Goal: Navigation & Orientation: Understand site structure

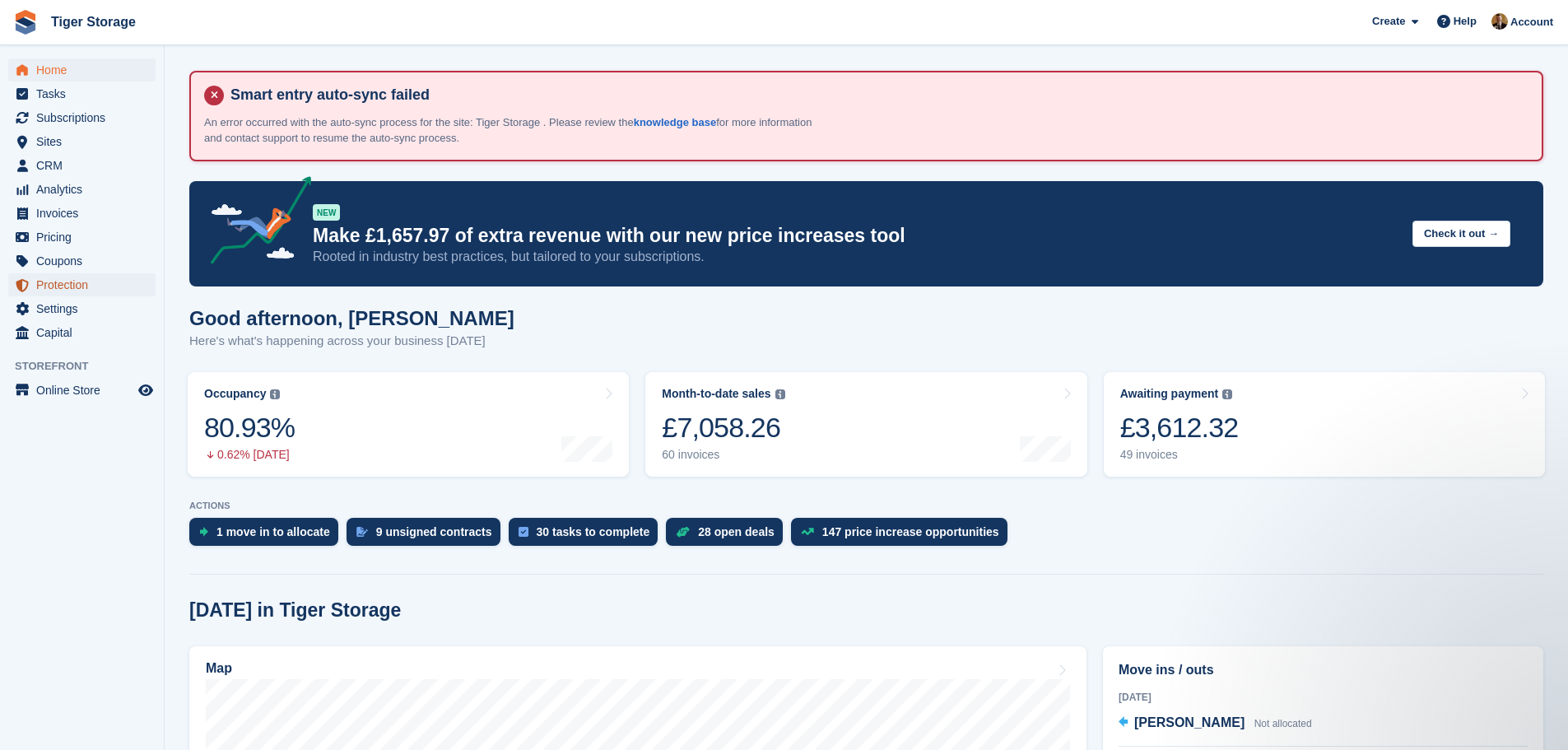
click at [75, 284] on span "Protection" at bounding box center [85, 285] width 98 height 23
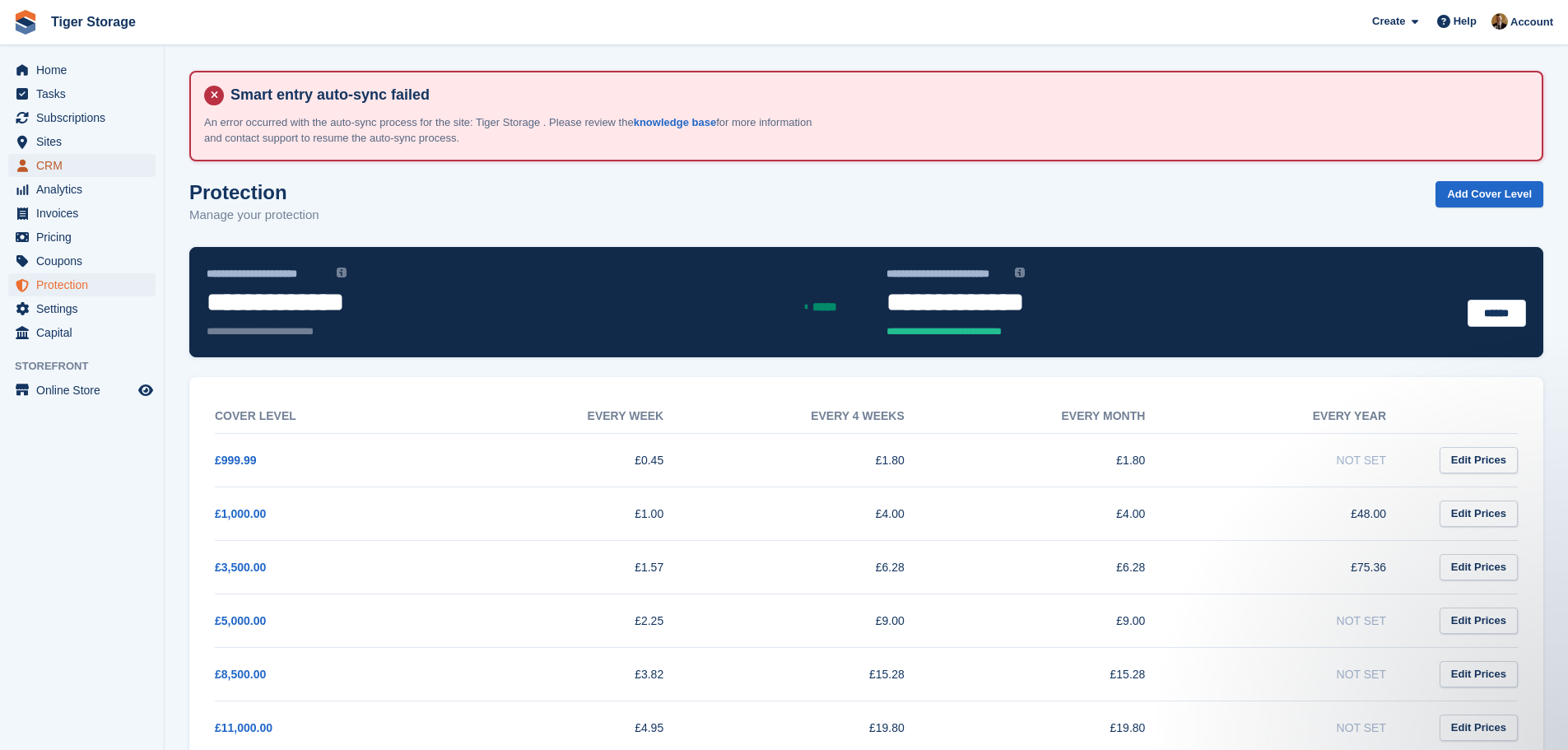
click at [58, 165] on span "CRM" at bounding box center [85, 166] width 98 height 23
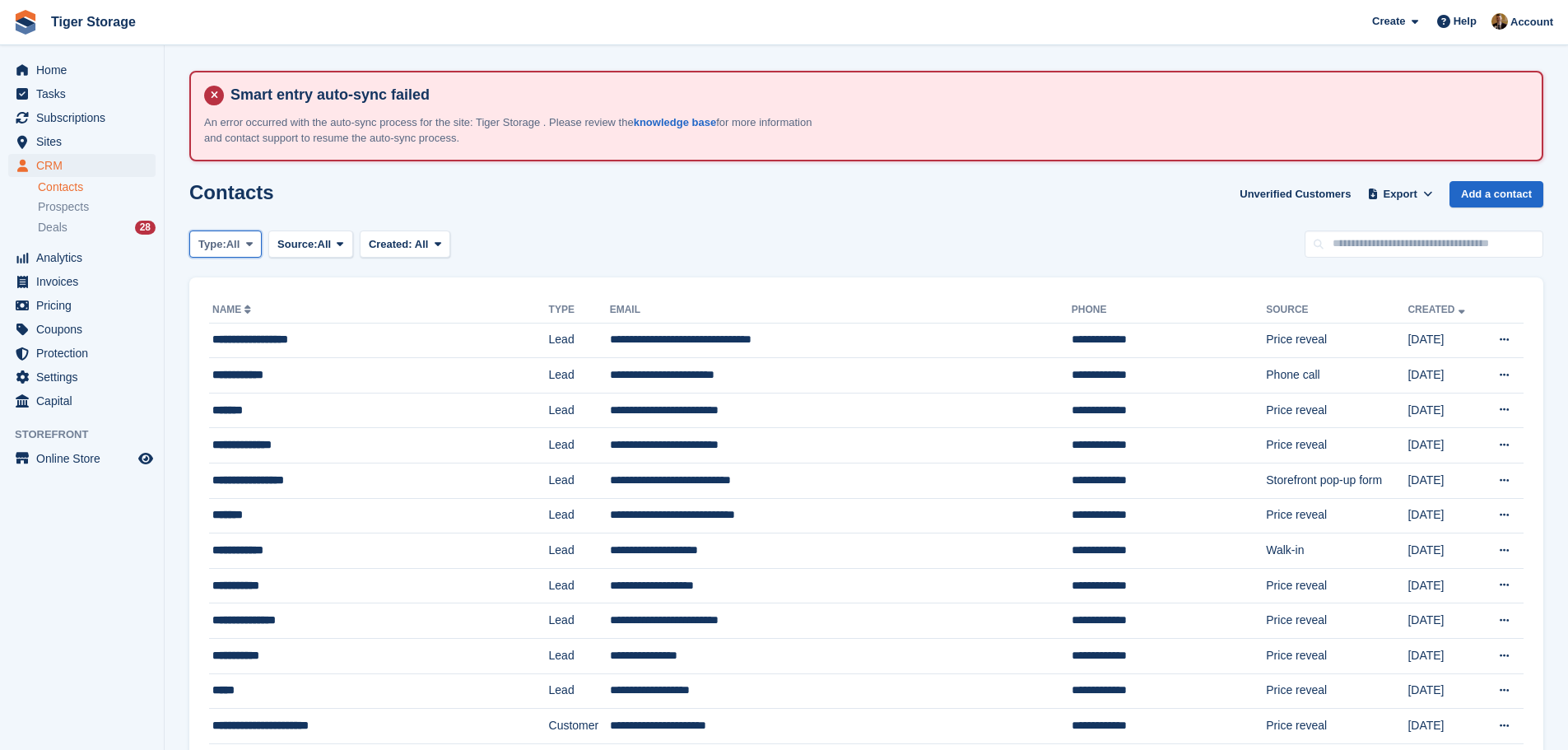
click at [245, 248] on span at bounding box center [249, 244] width 13 height 13
click at [246, 340] on link "Customer" at bounding box center [269, 343] width 143 height 30
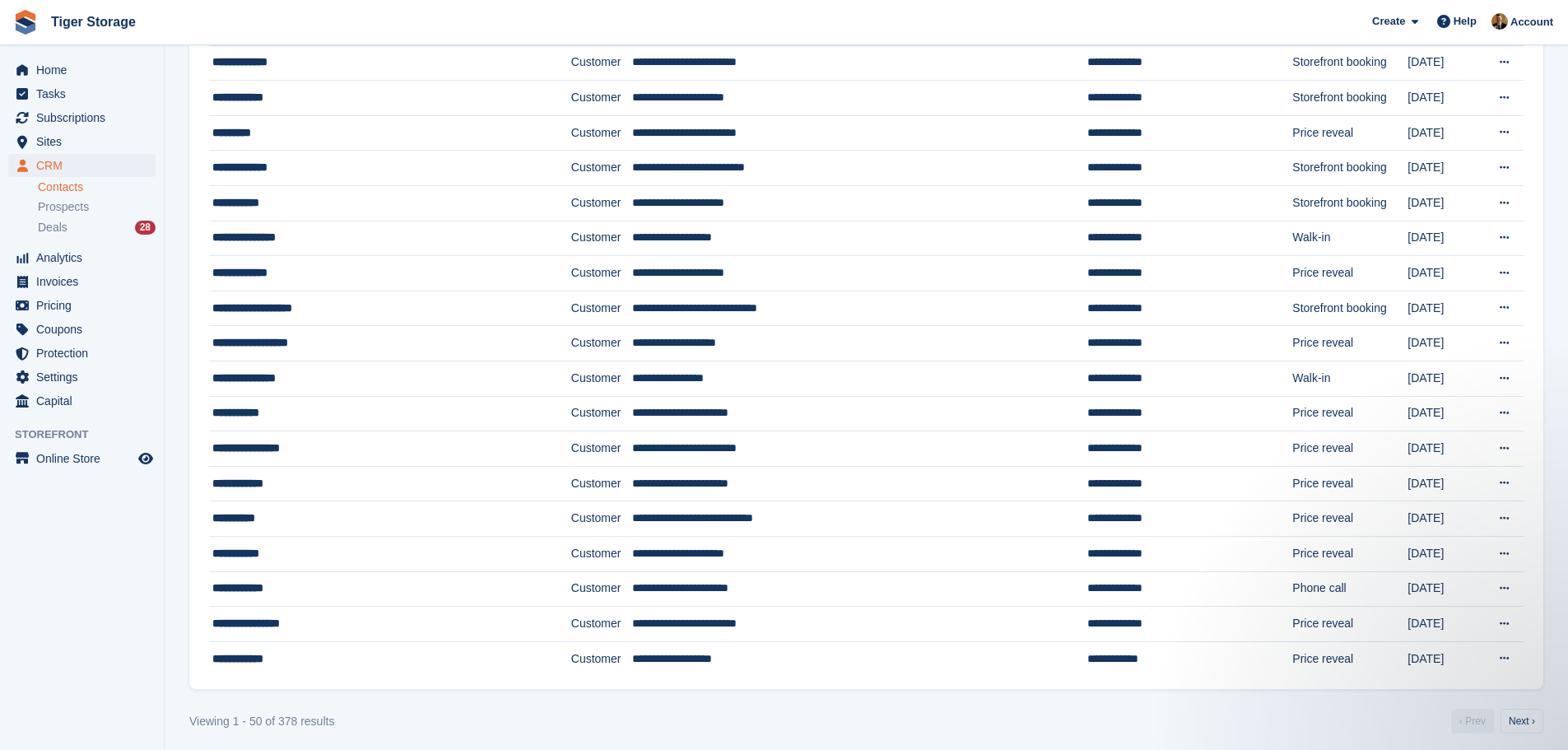
scroll to position [1408, 0]
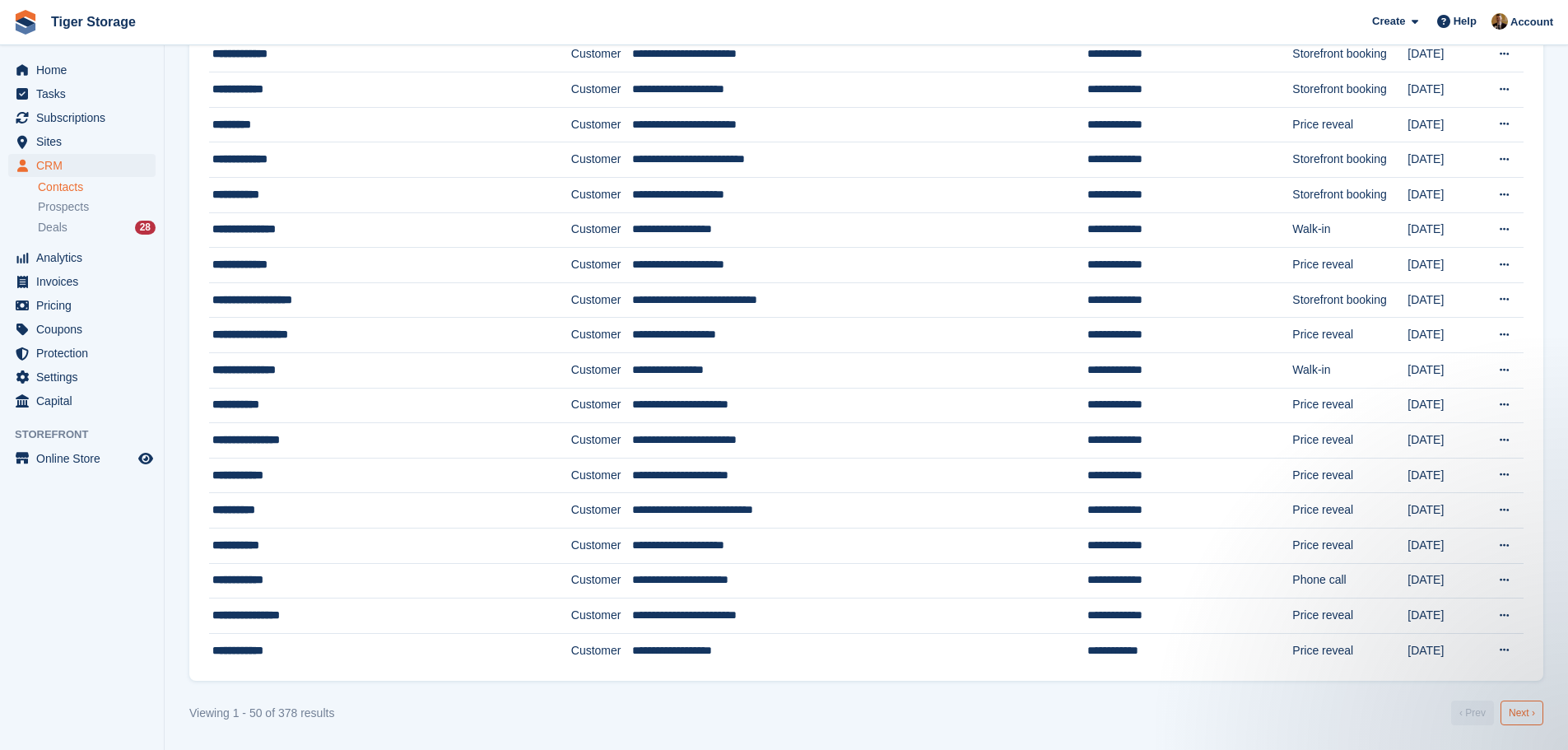
click at [1530, 718] on link "Next ›" at bounding box center [1521, 713] width 43 height 25
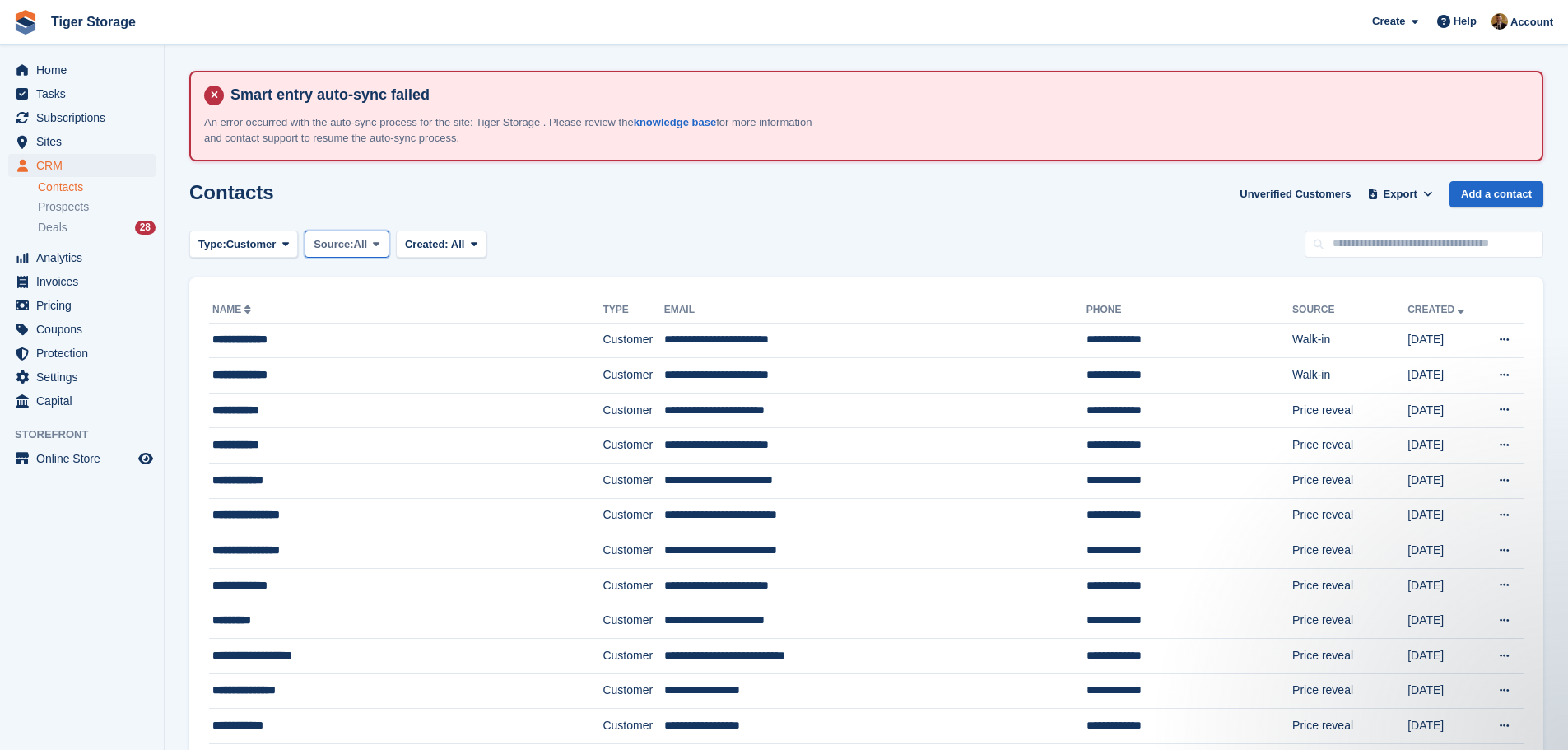
click at [362, 239] on span "All" at bounding box center [360, 244] width 14 height 17
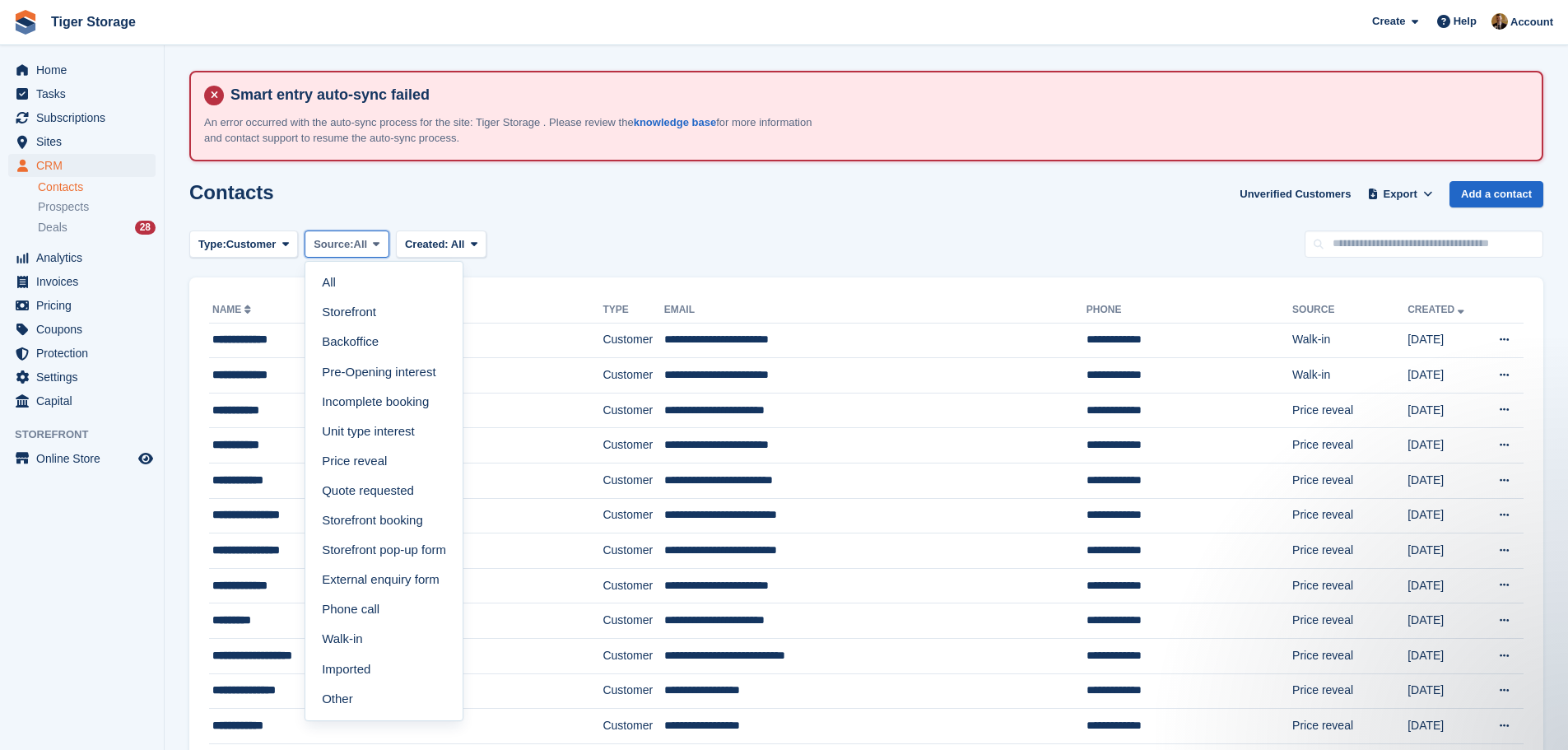
click at [362, 239] on span "All" at bounding box center [360, 244] width 14 height 17
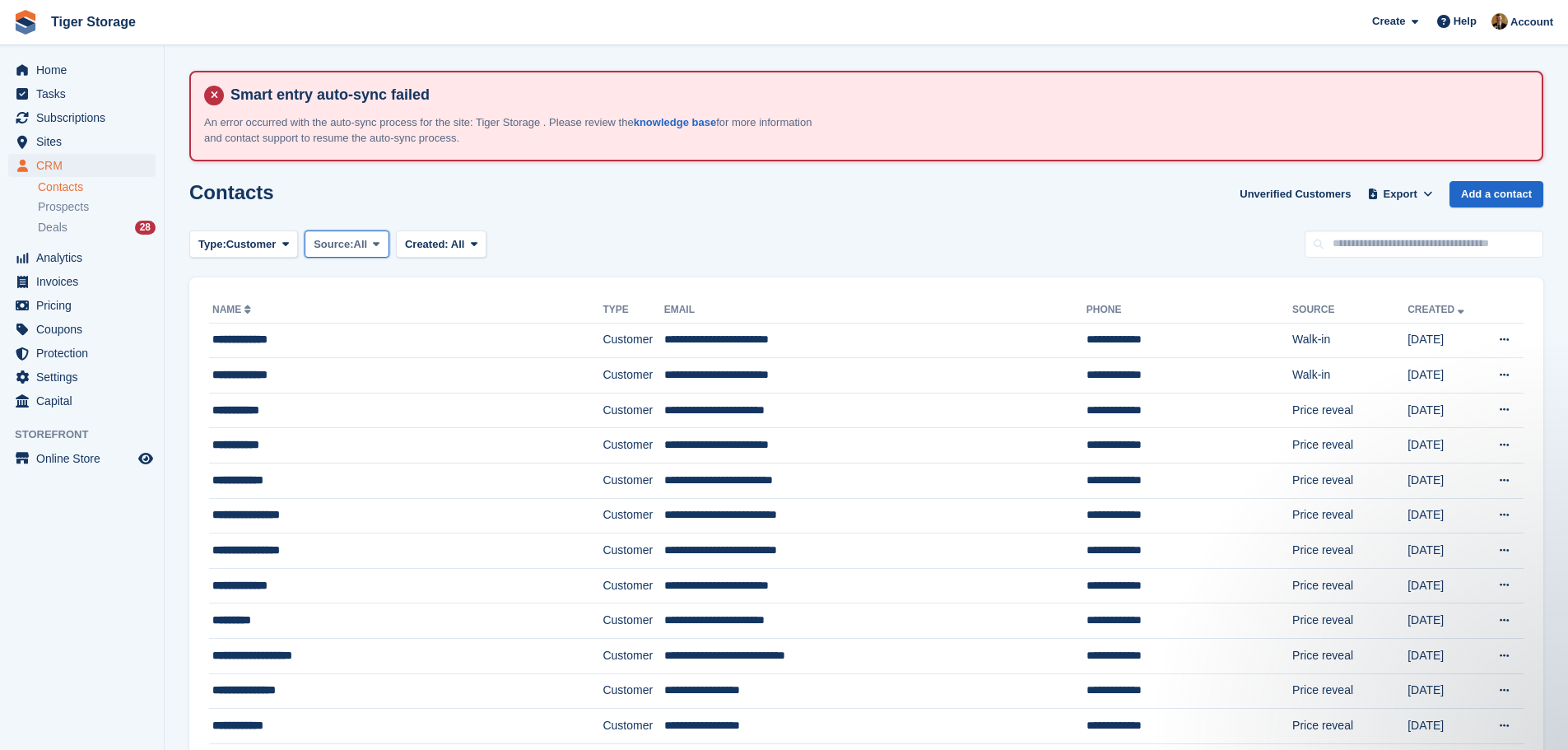
click at [358, 257] on button "Source: All" at bounding box center [347, 244] width 85 height 28
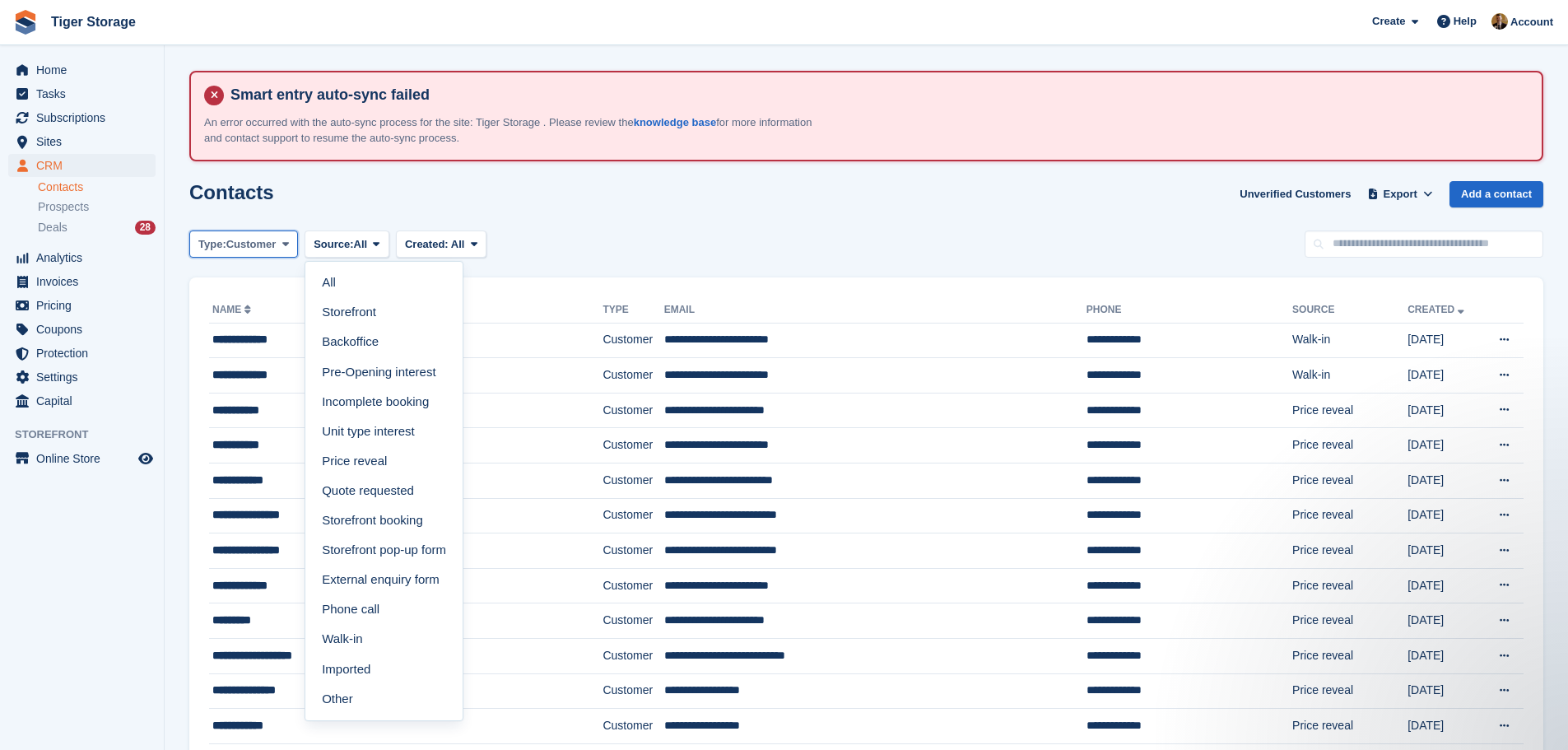
click at [281, 245] on span at bounding box center [286, 244] width 13 height 13
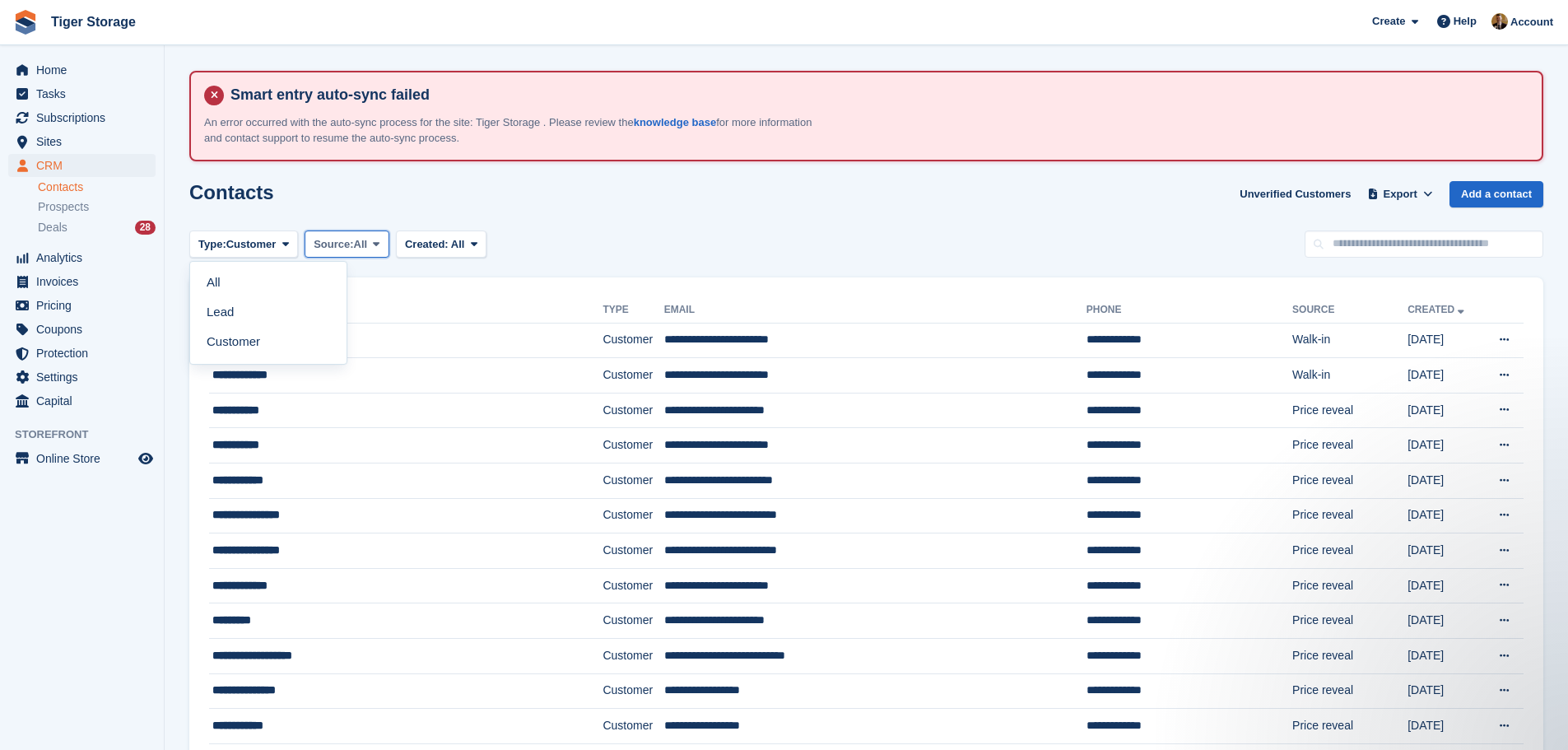
click at [351, 236] on span "Source:" at bounding box center [333, 244] width 39 height 17
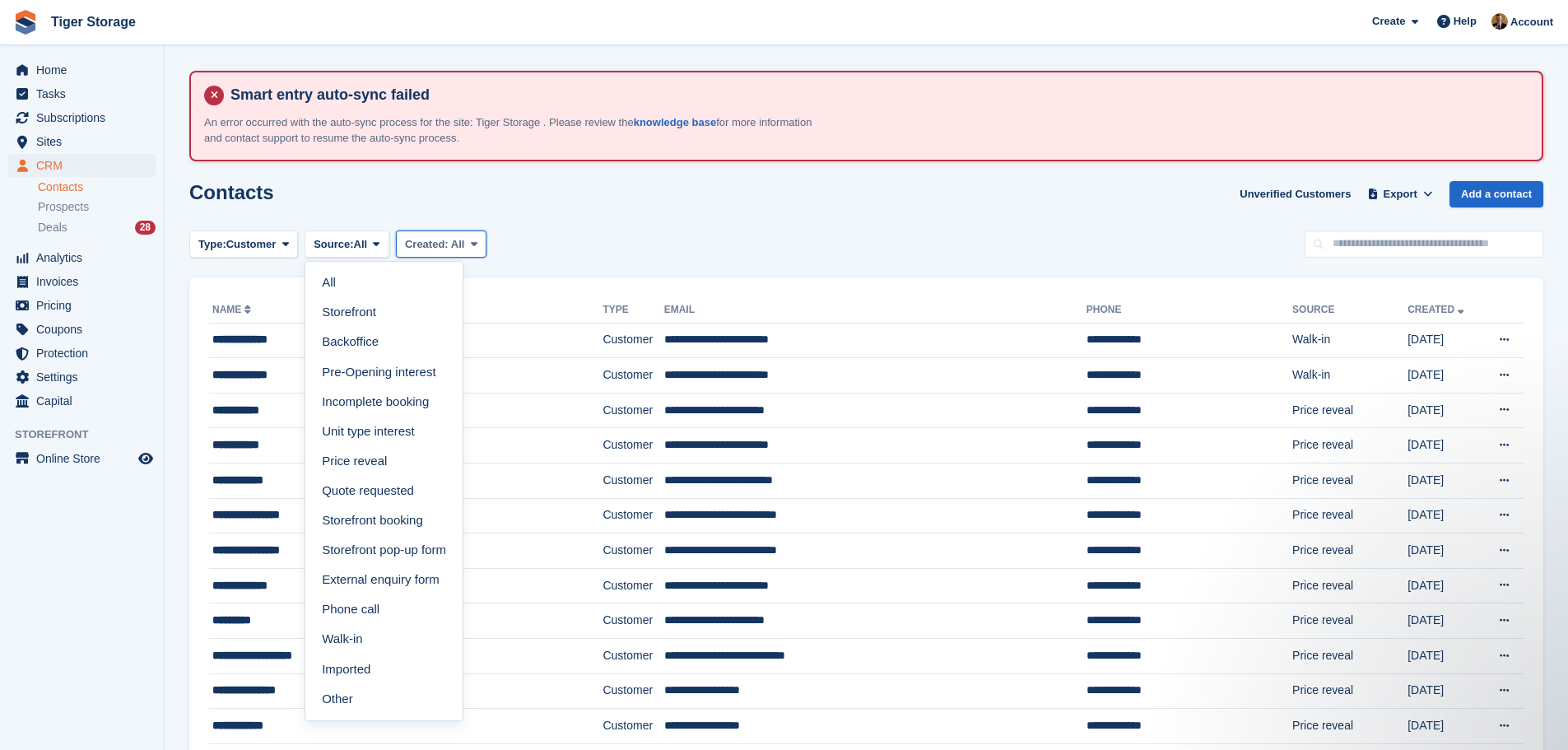
click at [473, 239] on icon at bounding box center [475, 244] width 7 height 11
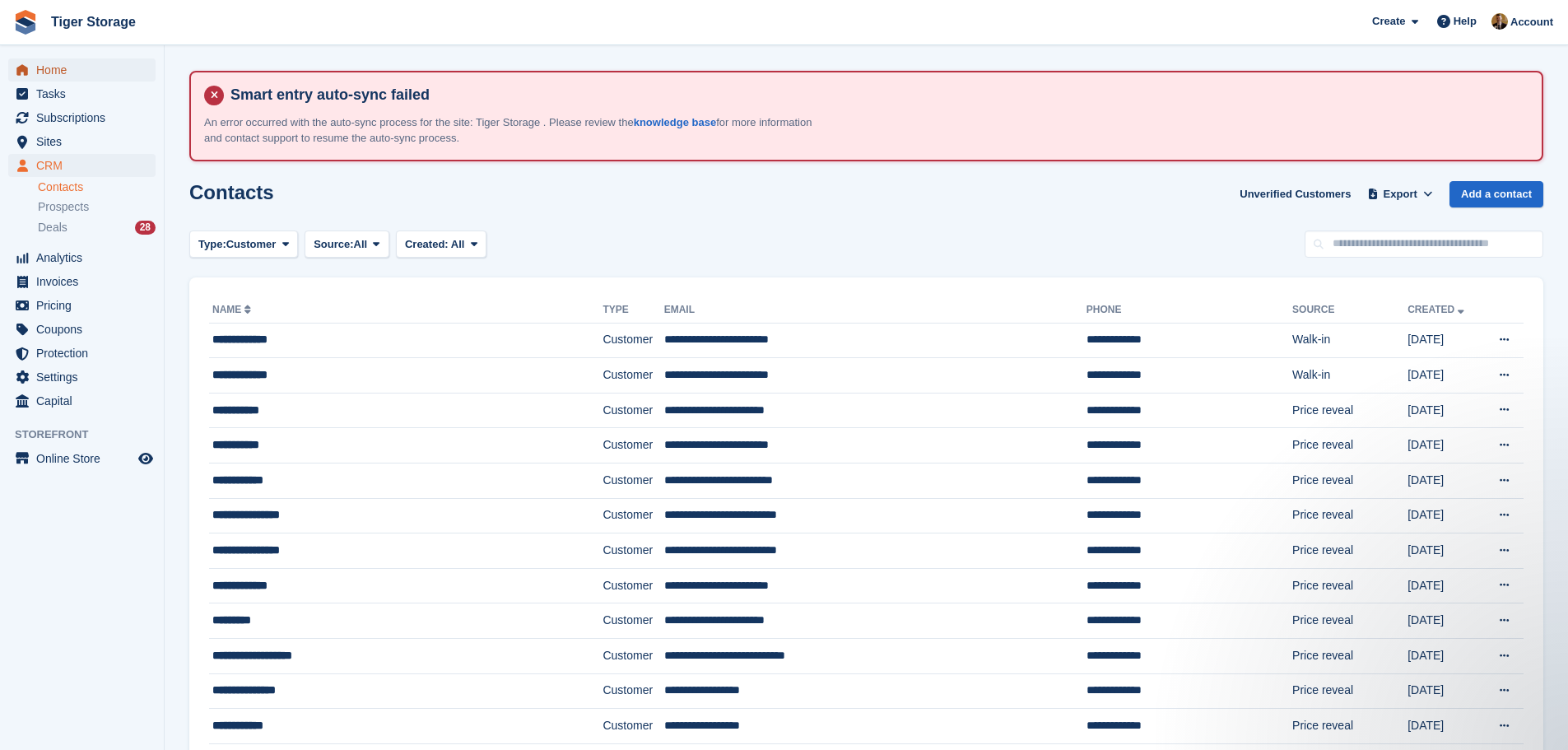
click at [69, 62] on span "Home" at bounding box center [85, 70] width 98 height 23
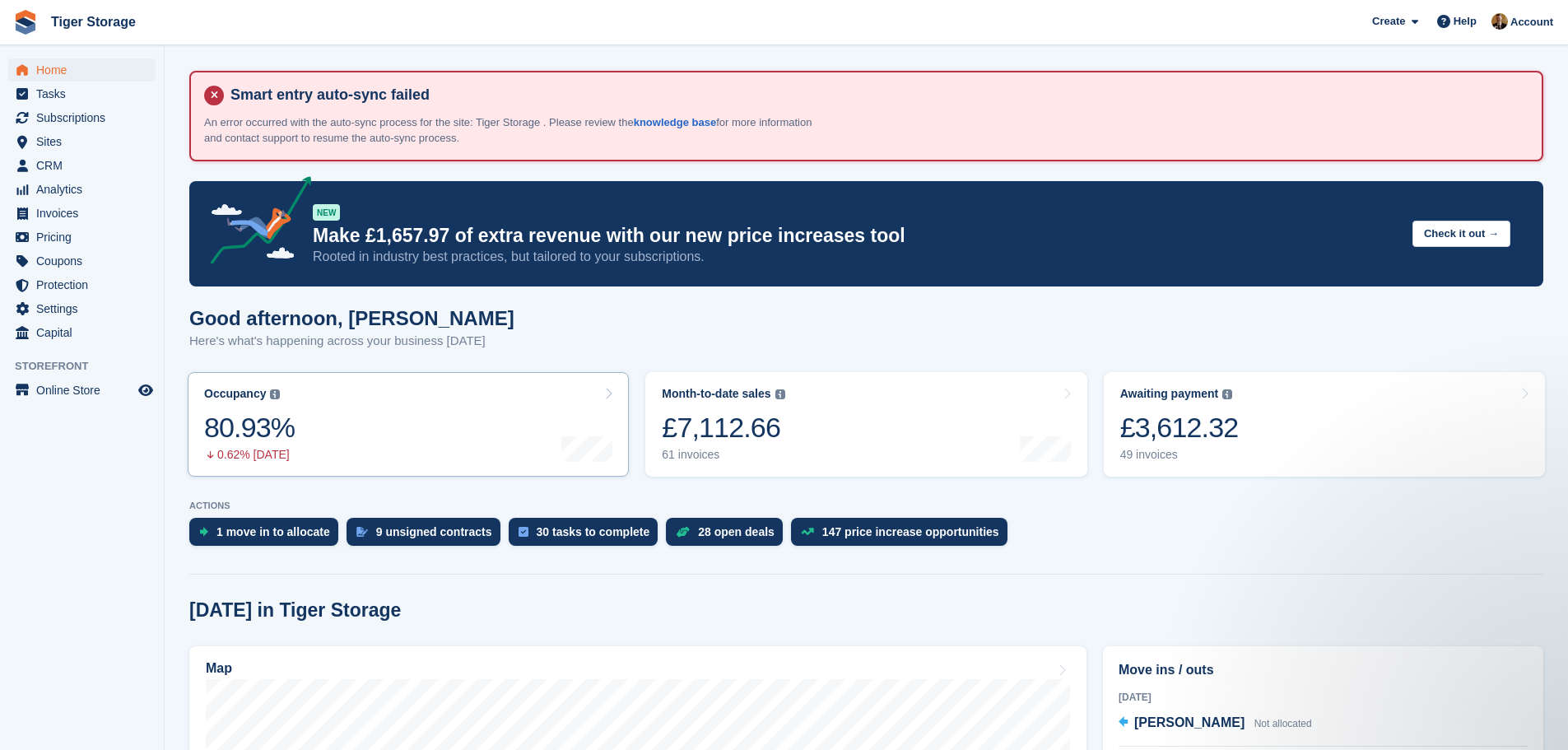
click at [344, 423] on link "Occupancy The percentage of all currently allocated units in terms of area. Inc…" at bounding box center [408, 424] width 441 height 104
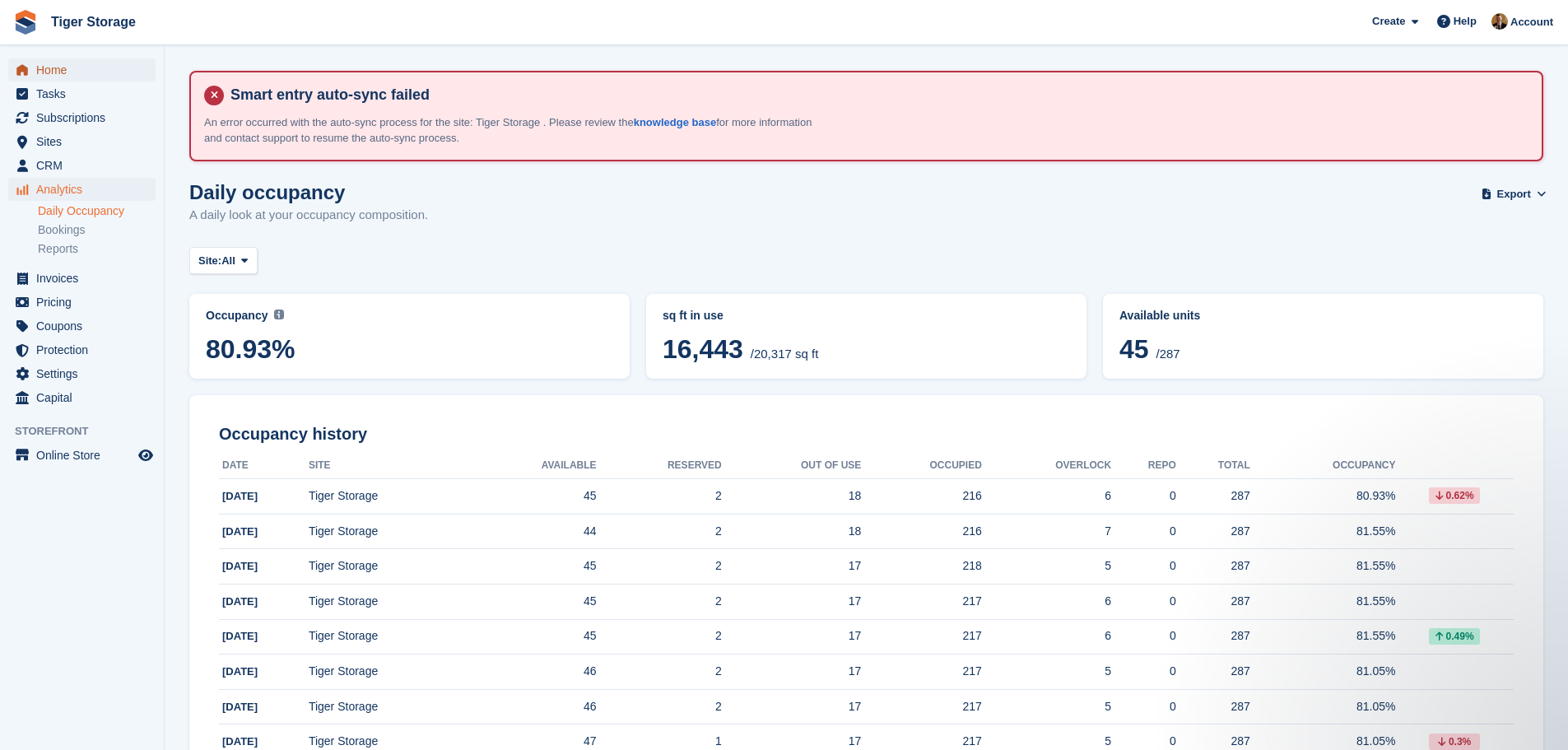
click at [57, 78] on span "Home" at bounding box center [85, 70] width 98 height 23
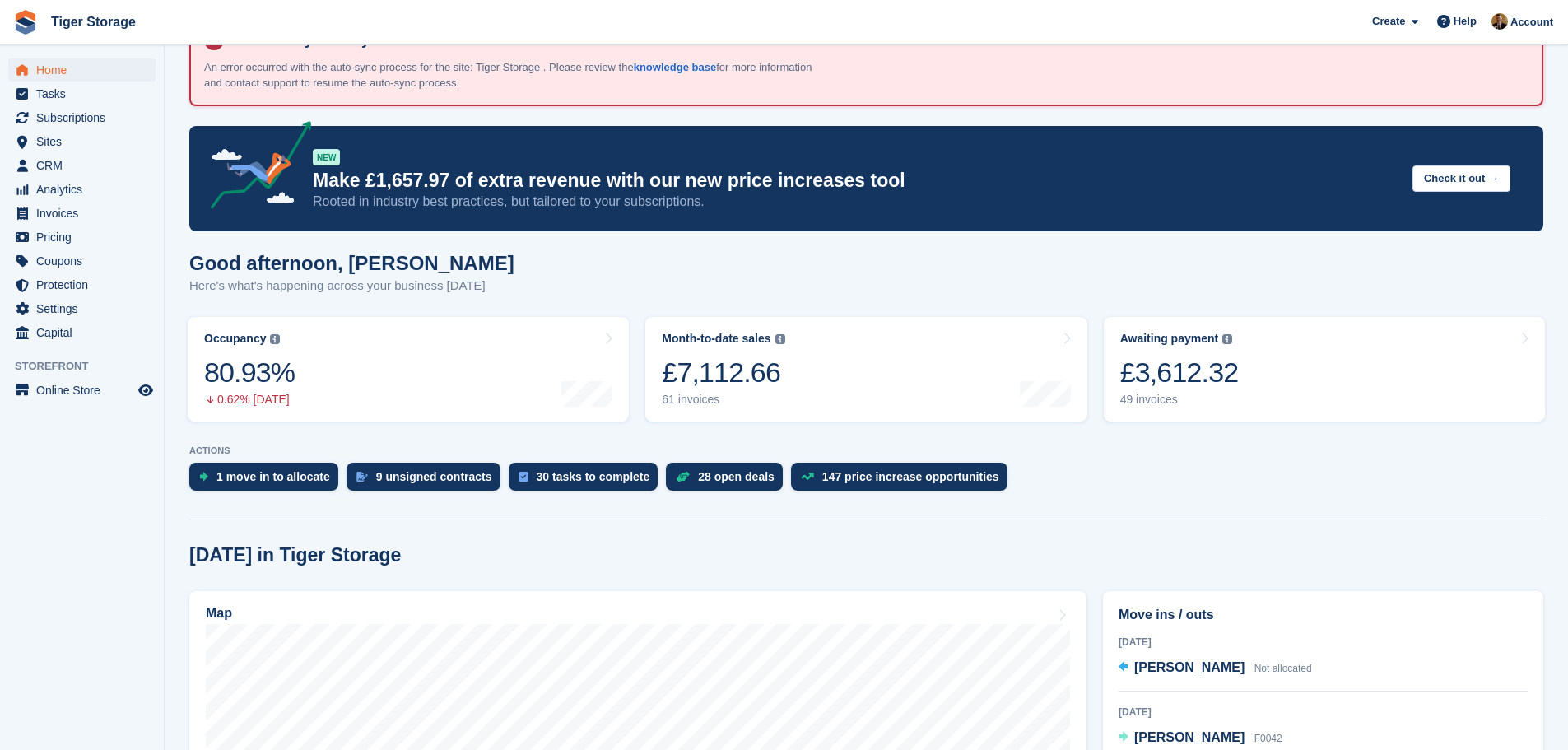
scroll to position [330, 0]
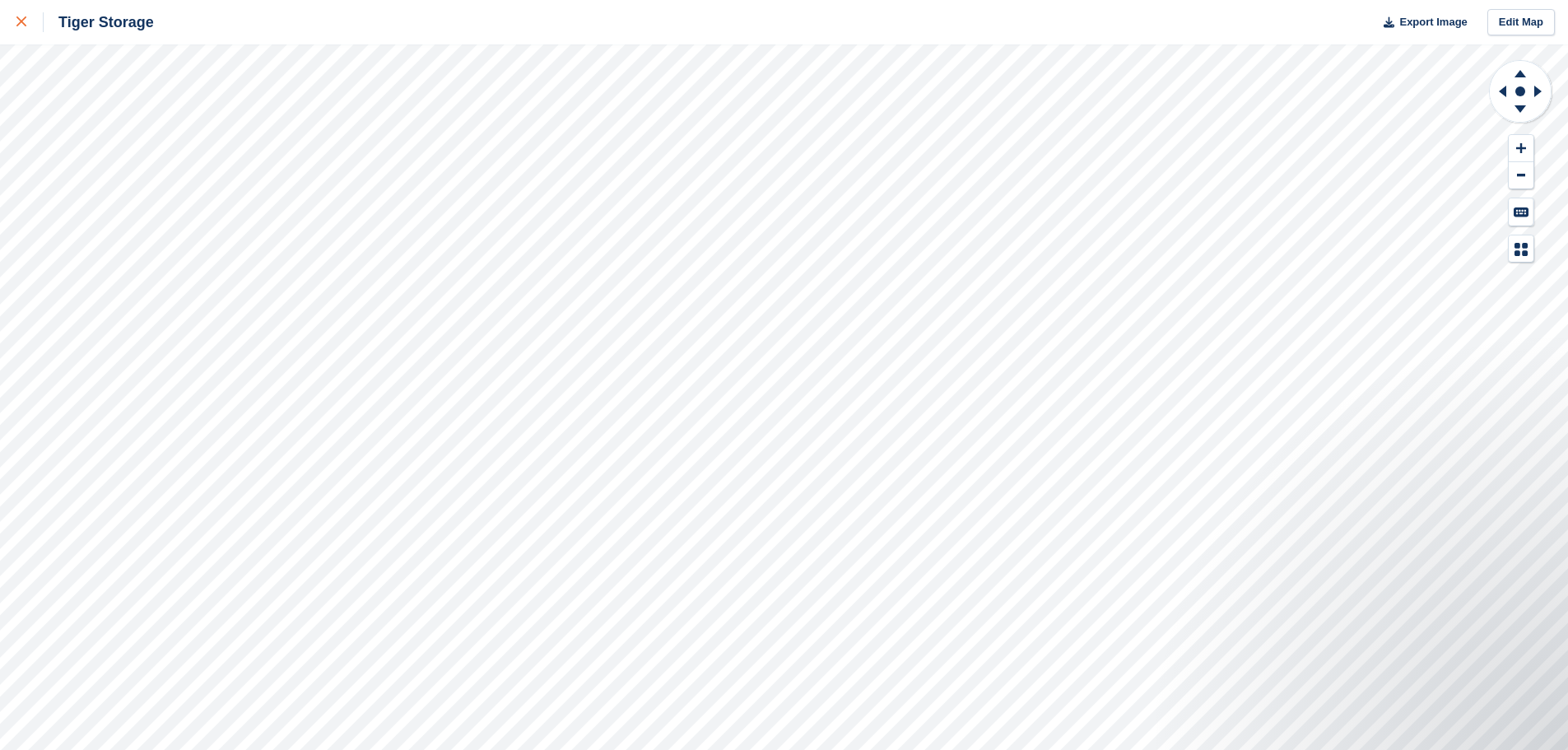
click at [11, 24] on link at bounding box center [22, 22] width 43 height 44
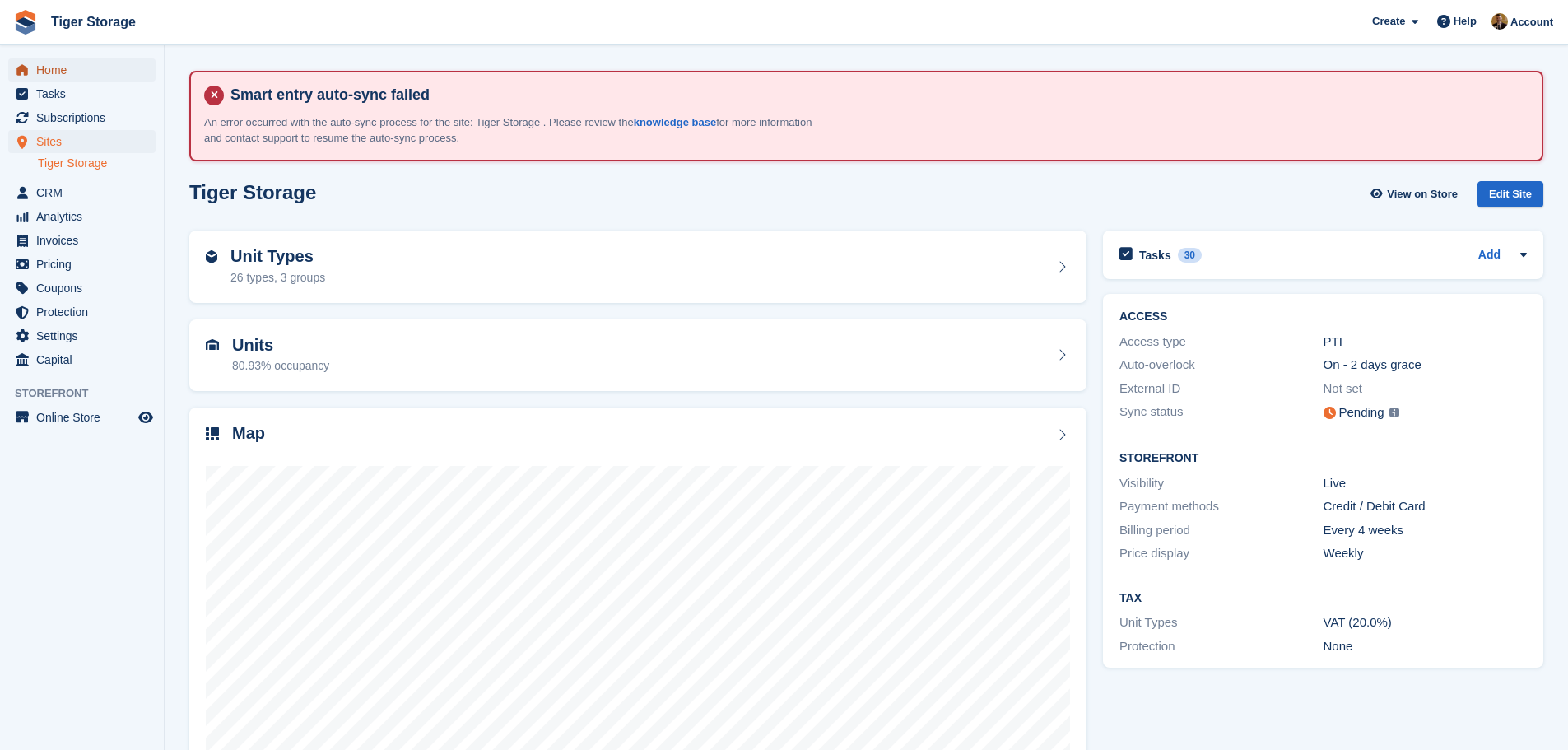
click at [32, 78] on link "Home" at bounding box center [82, 70] width 148 height 23
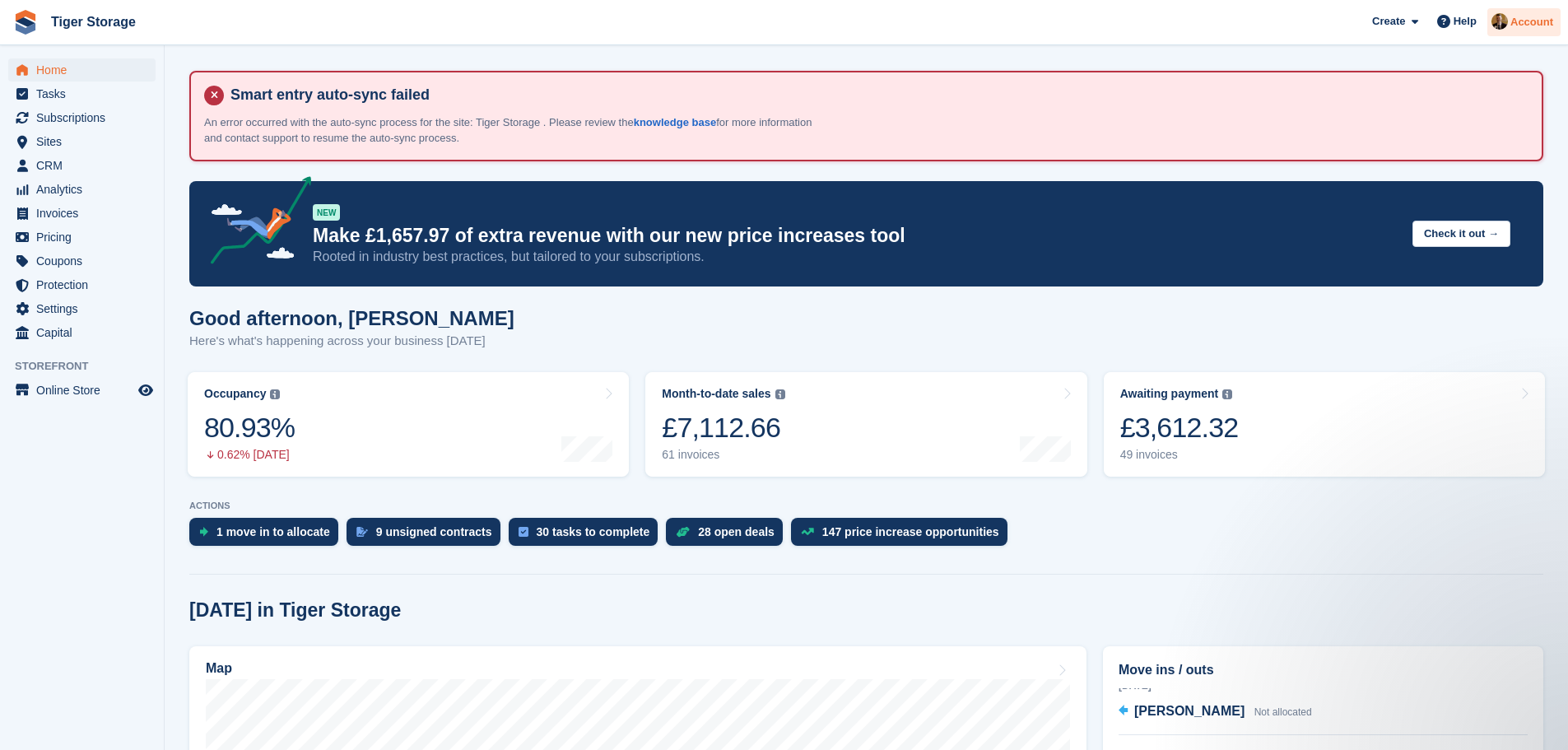
click at [1491, 31] on div "Account" at bounding box center [1525, 23] width 73 height 29
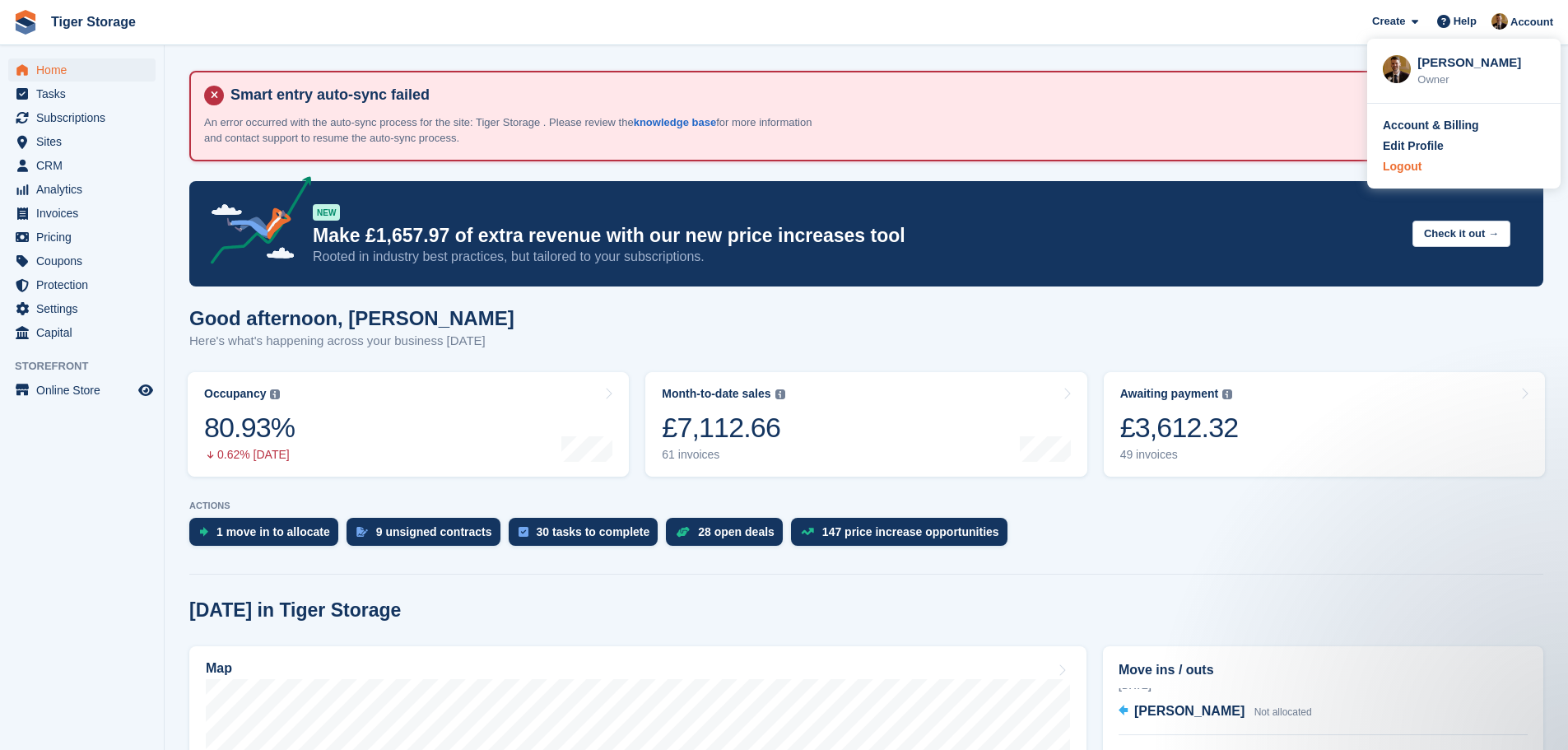
click at [1427, 170] on div "Logout" at bounding box center [1464, 167] width 162 height 18
